Goal: Transaction & Acquisition: Purchase product/service

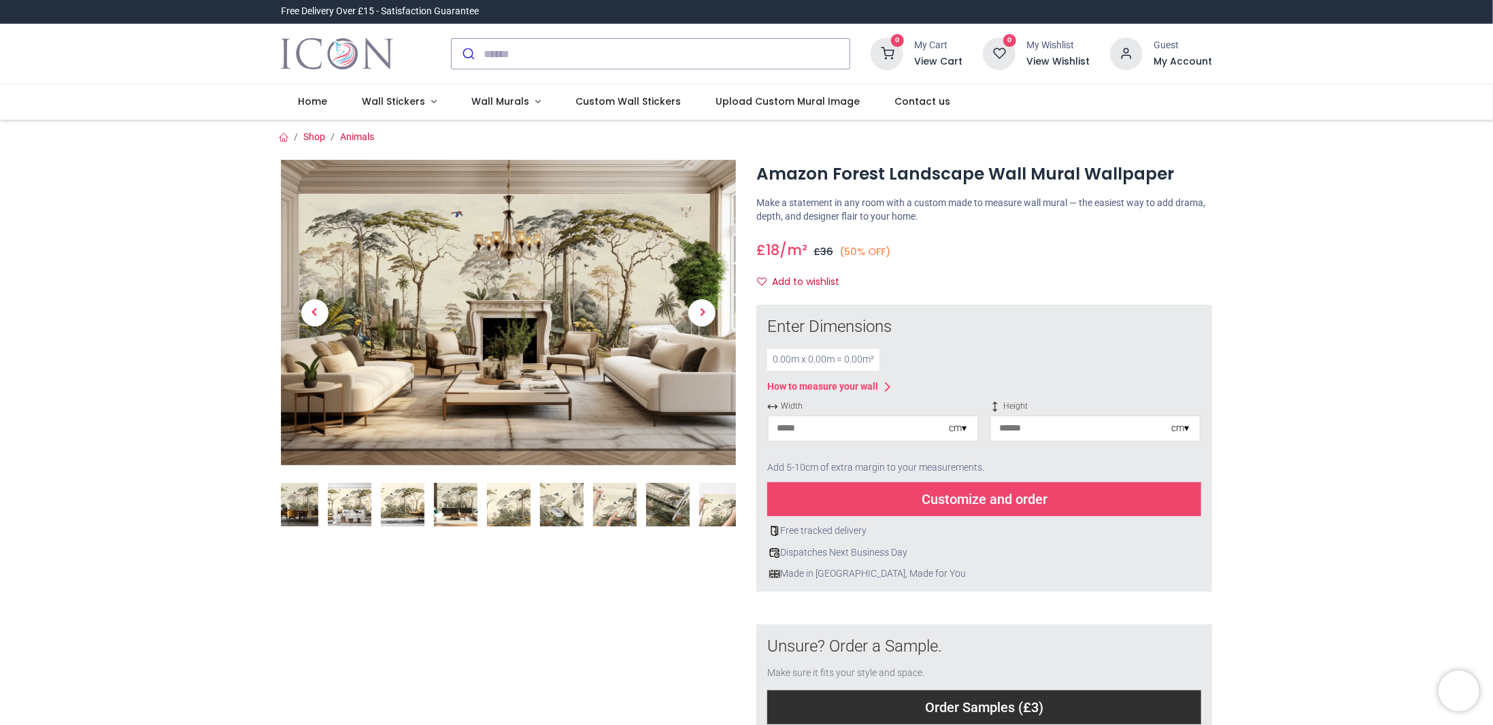
click at [816, 428] on input "number" at bounding box center [859, 428] width 180 height 24
type input "***"
click at [1024, 426] on input "number" at bounding box center [1081, 428] width 180 height 24
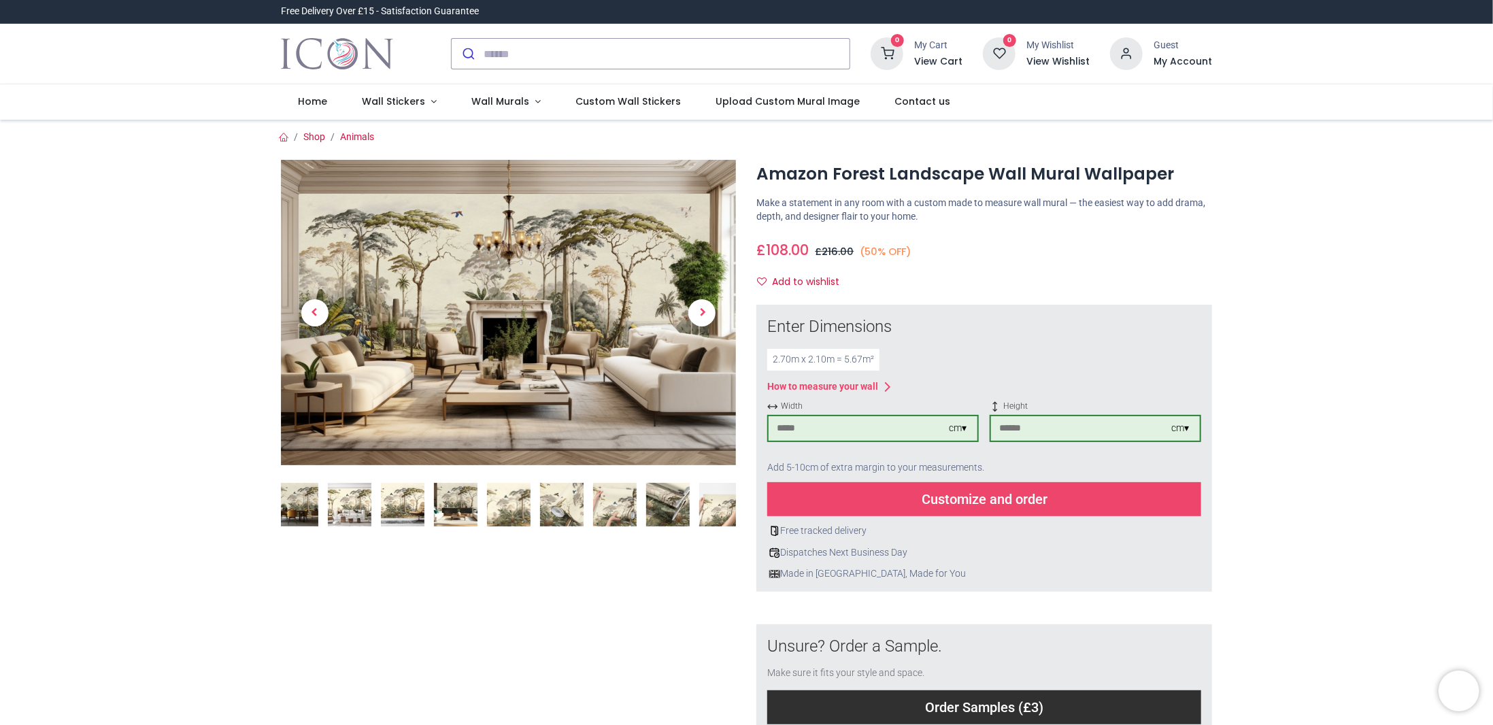
type input "***"
click at [404, 501] on img at bounding box center [403, 505] width 44 height 44
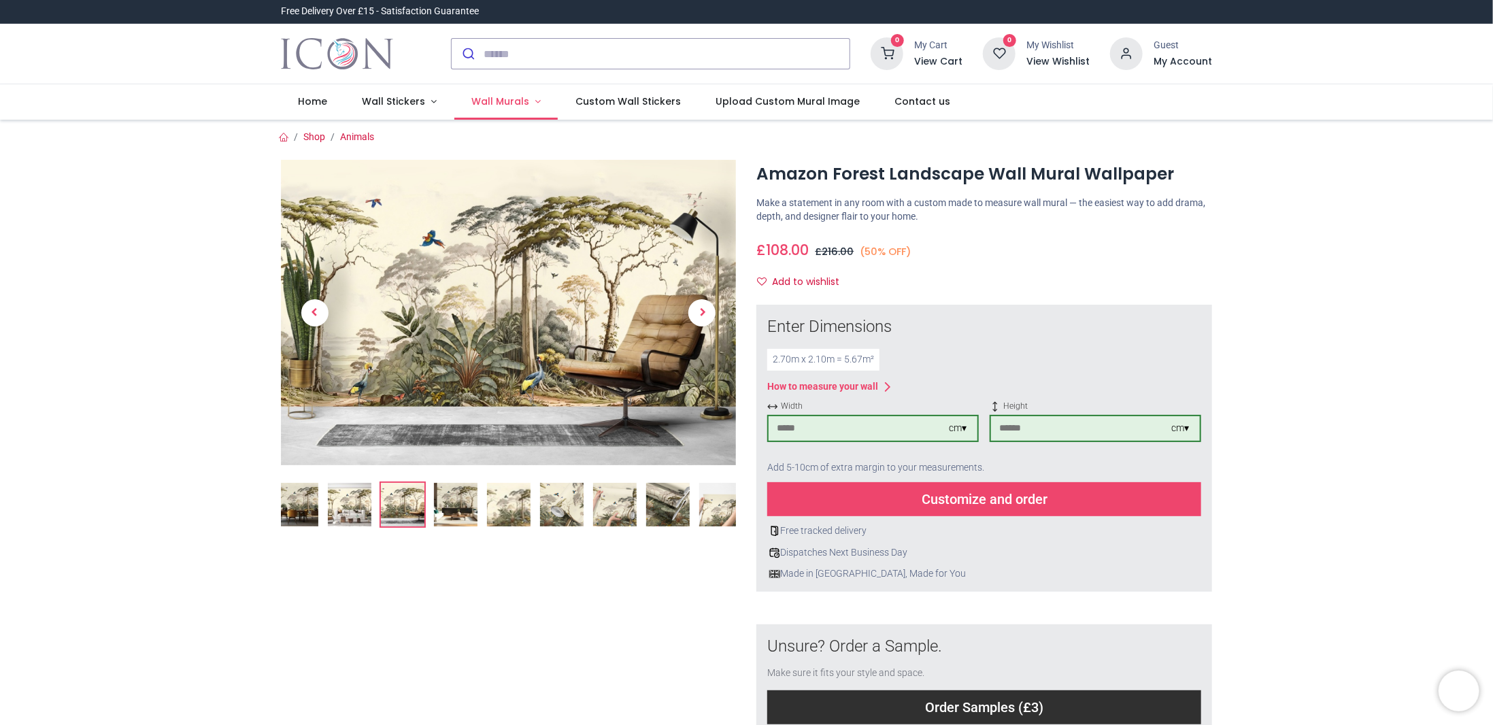
click at [507, 100] on span "Wall Murals" at bounding box center [500, 102] width 58 height 14
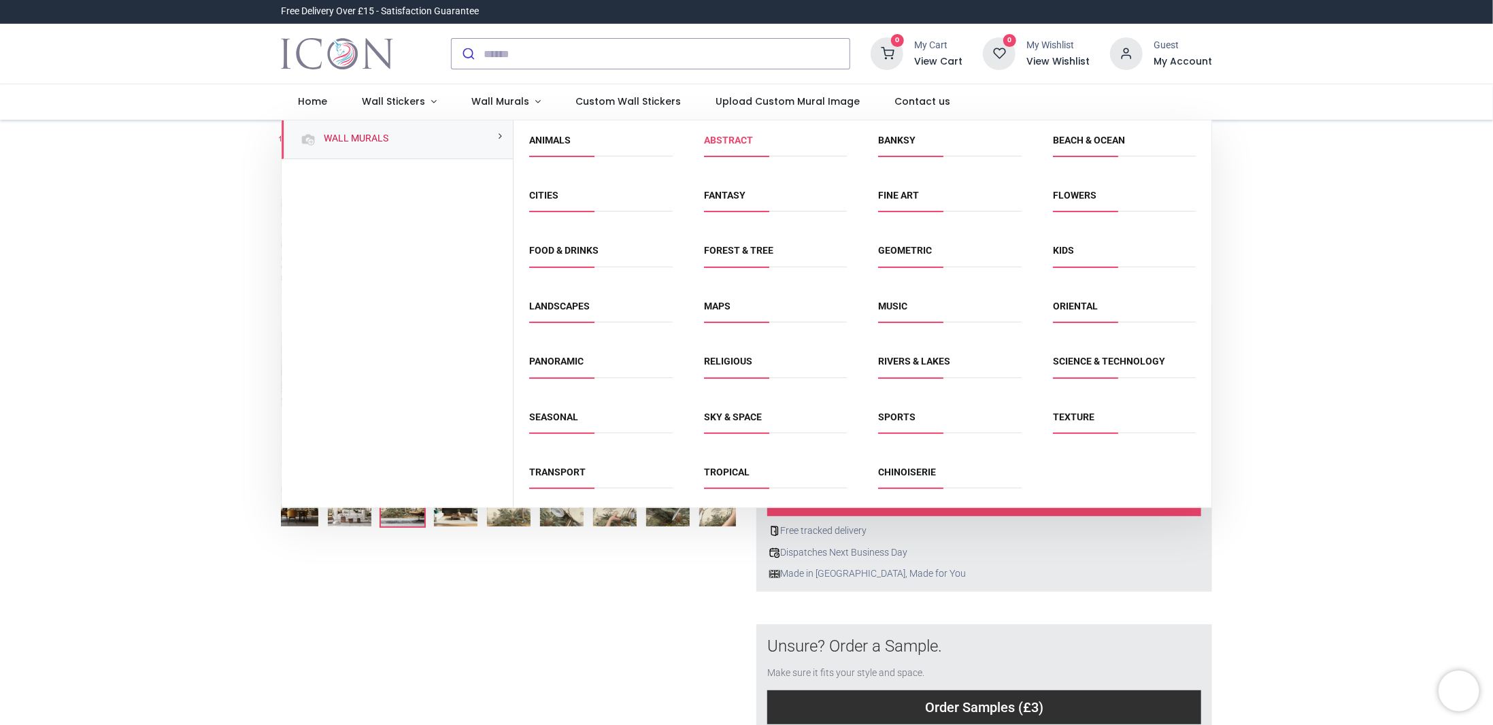
click at [735, 139] on link "Abstract" at bounding box center [728, 140] width 49 height 11
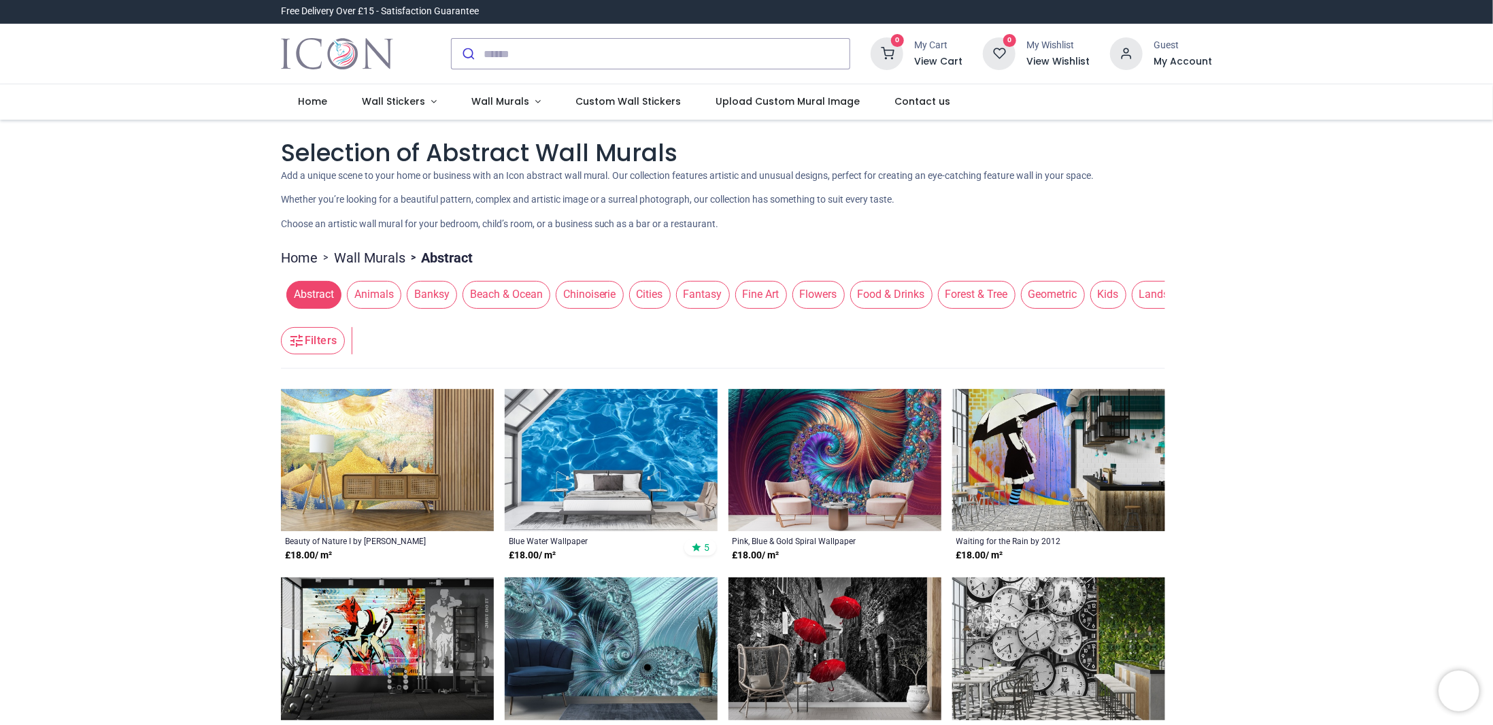
scroll to position [272, 0]
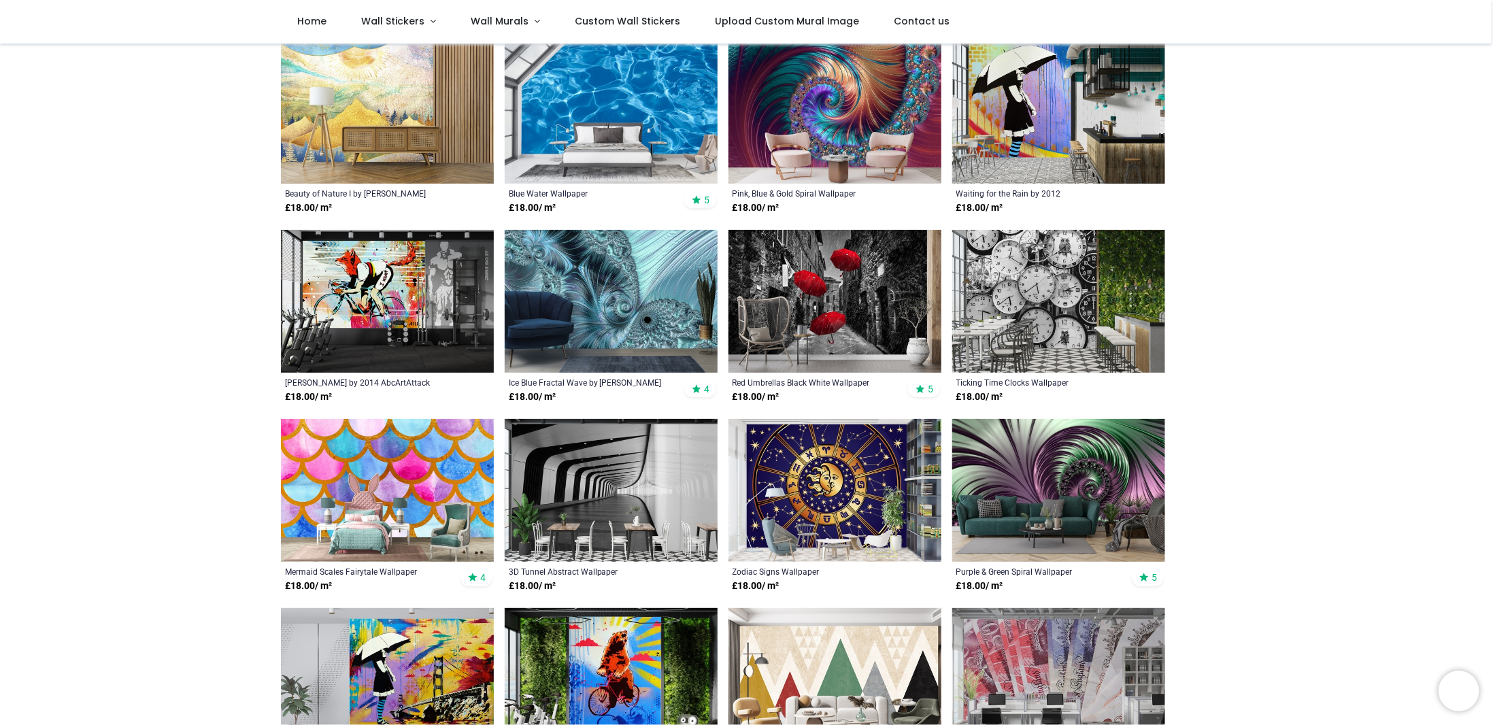
click at [159, 331] on div "Pricelist : Public Pricelist Public Pricelist Selection of Abstract Wall Murals…" at bounding box center [746, 635] width 1493 height 1728
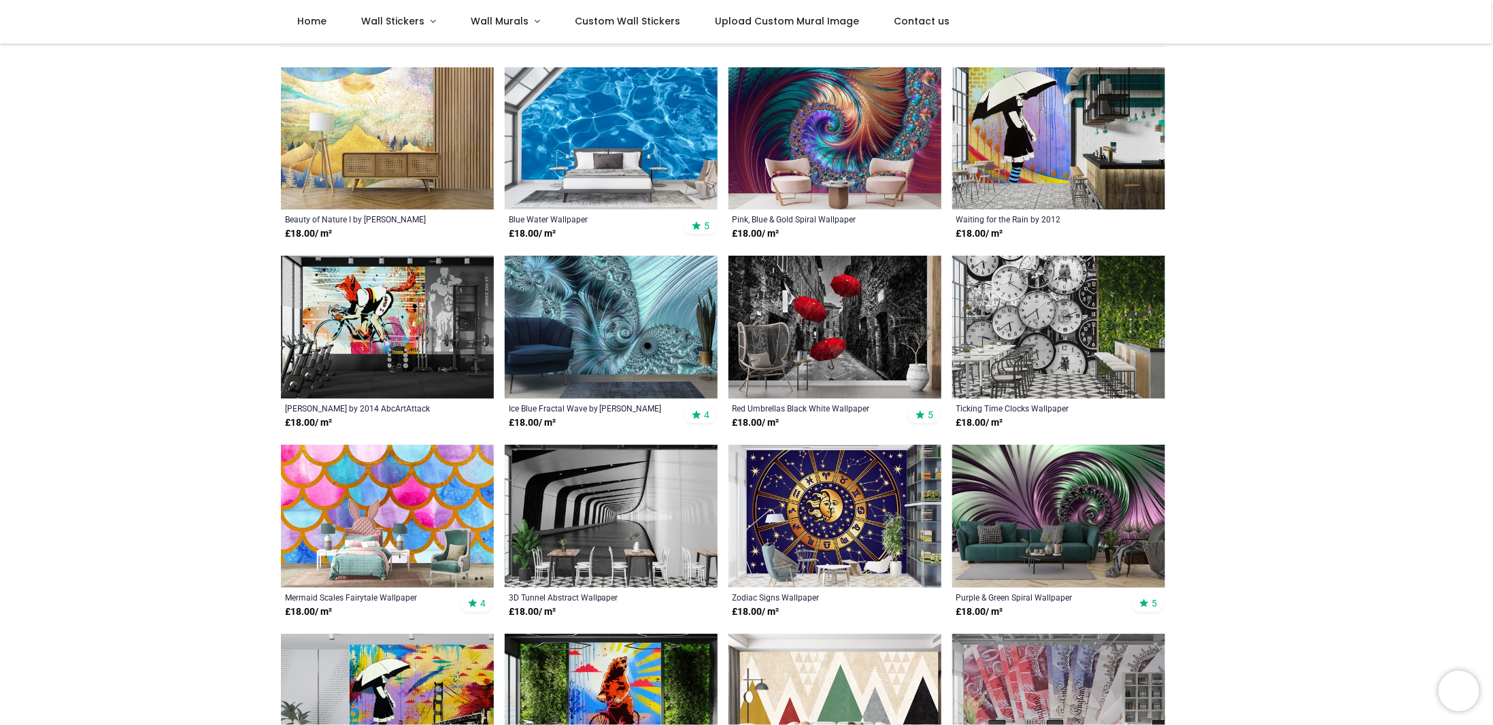
scroll to position [0, 0]
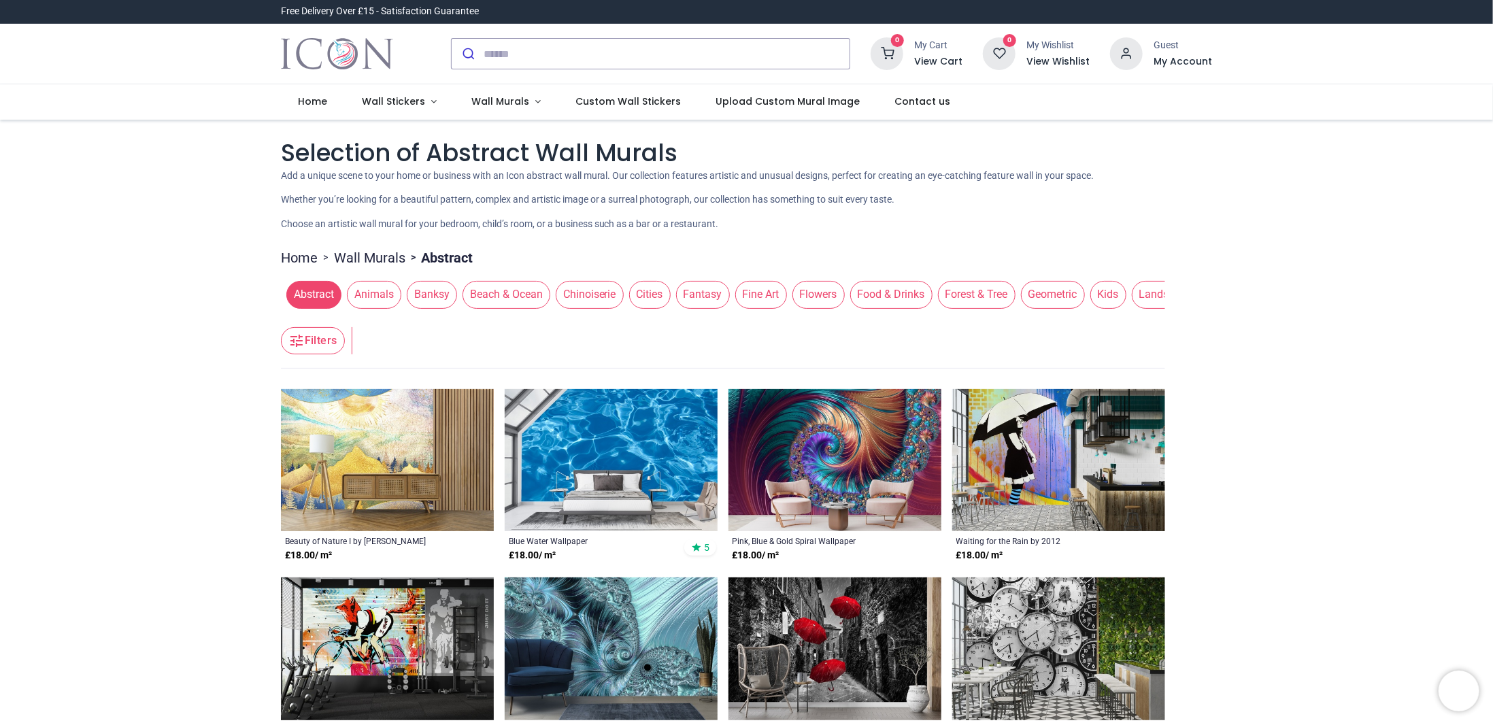
click at [694, 291] on span "Fantasy" at bounding box center [703, 294] width 54 height 27
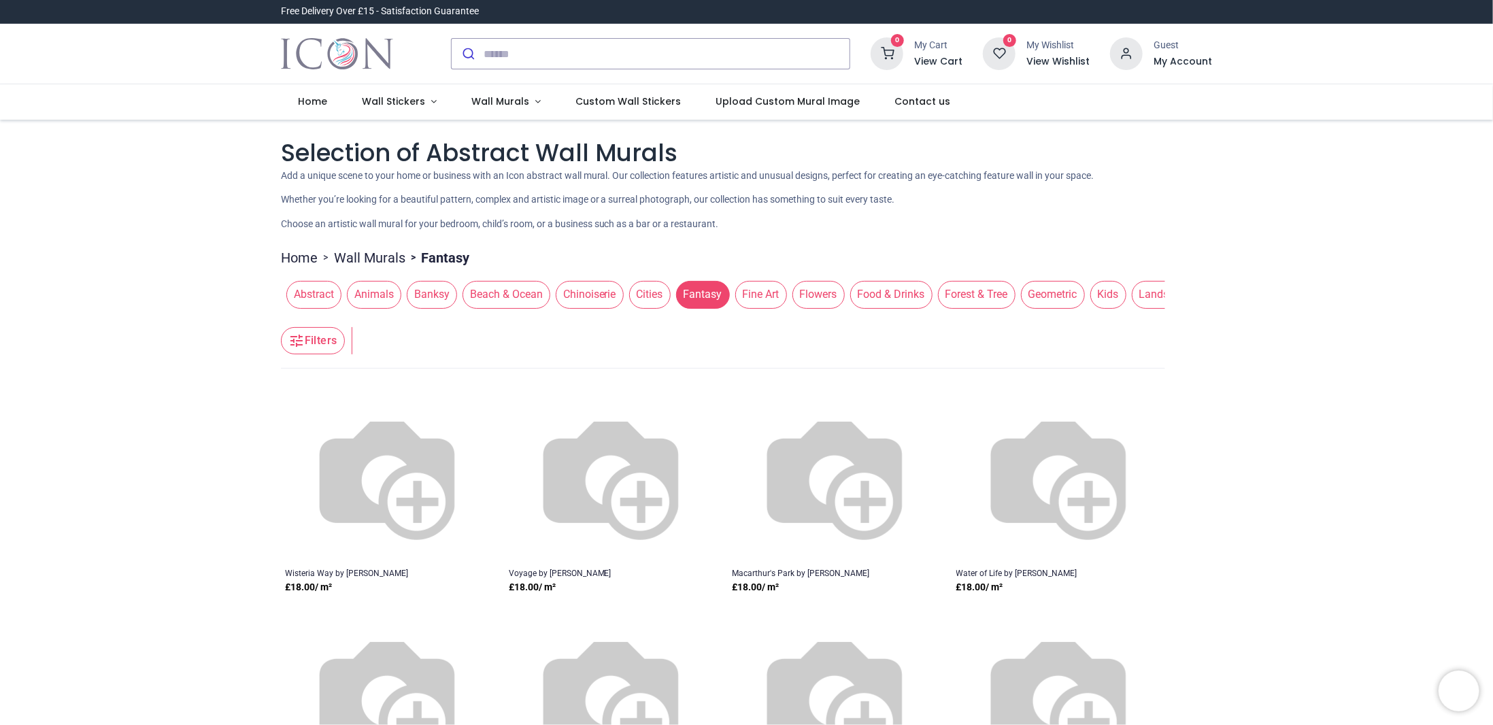
click at [969, 299] on span "Forest & Tree" at bounding box center [977, 294] width 78 height 27
click at [964, 292] on span "Forest & Tree" at bounding box center [977, 294] width 78 height 27
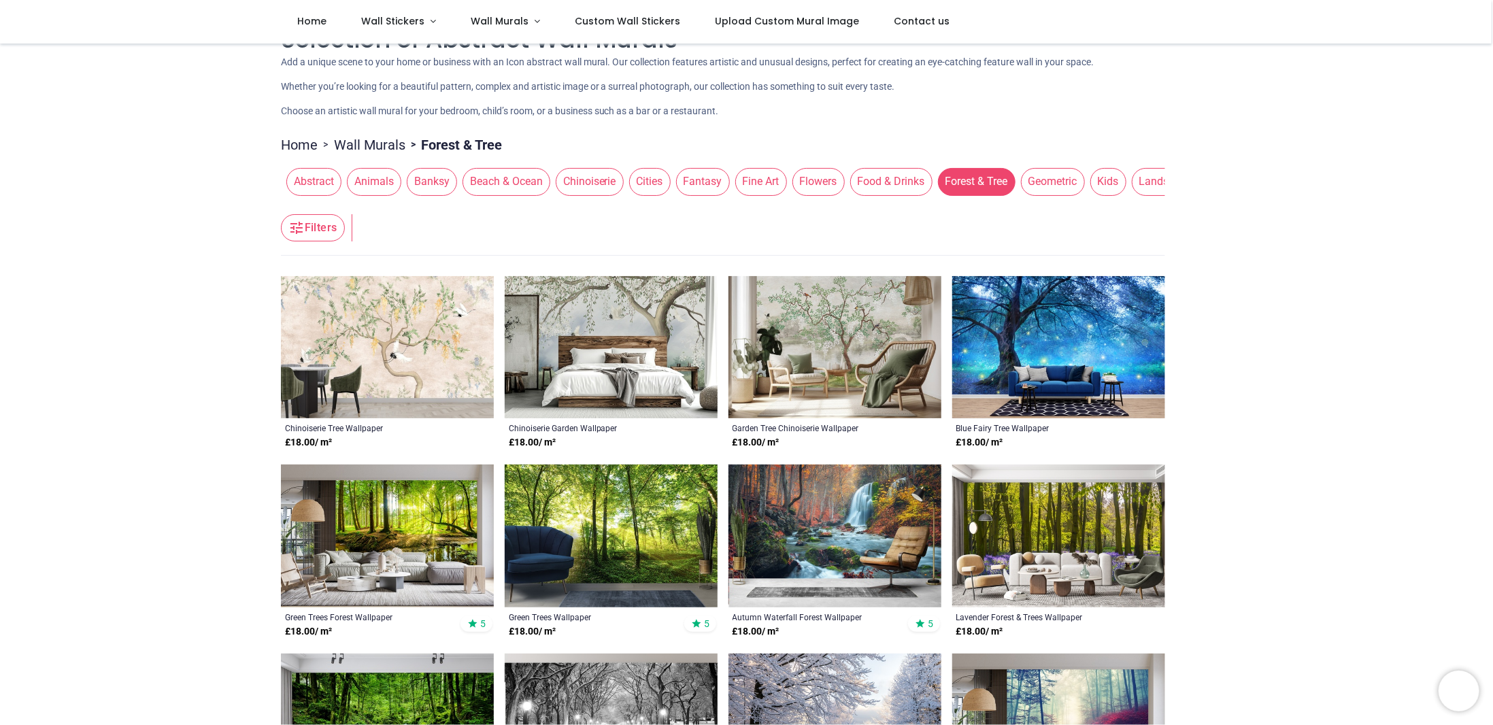
scroll to position [136, 0]
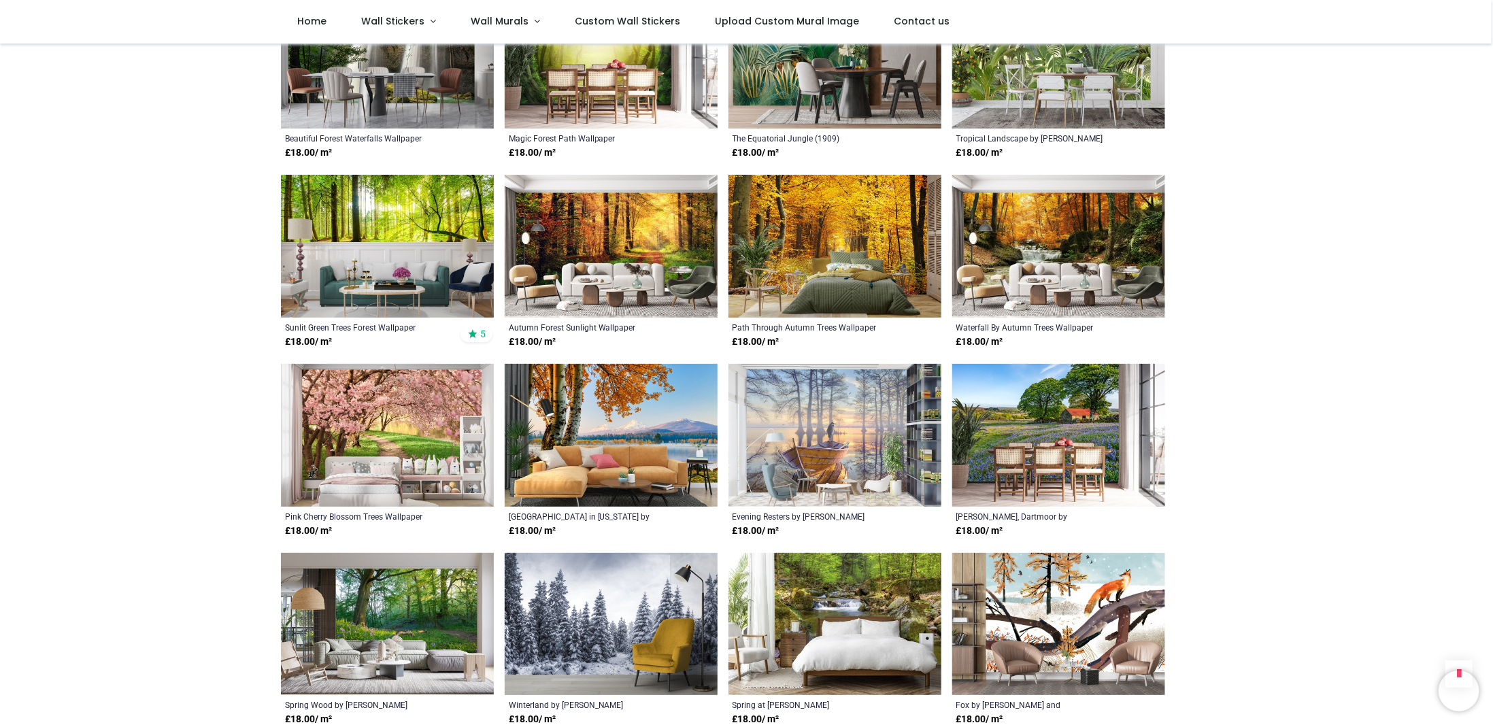
scroll to position [1632, 0]
